Goal: Navigation & Orientation: Find specific page/section

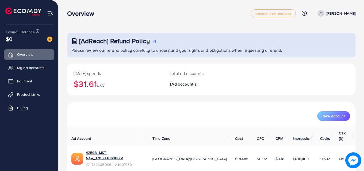
scroll to position [13, 0]
click at [26, 67] on span "My ad accounts" at bounding box center [31, 67] width 27 height 5
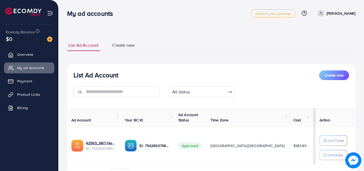
scroll to position [32, 0]
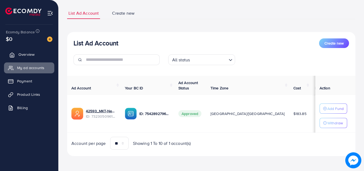
click at [30, 55] on span "Overview" at bounding box center [26, 54] width 16 height 5
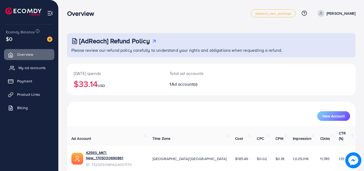
click at [36, 68] on span "My ad accounts" at bounding box center [31, 67] width 27 height 5
